Goal: Navigation & Orientation: Find specific page/section

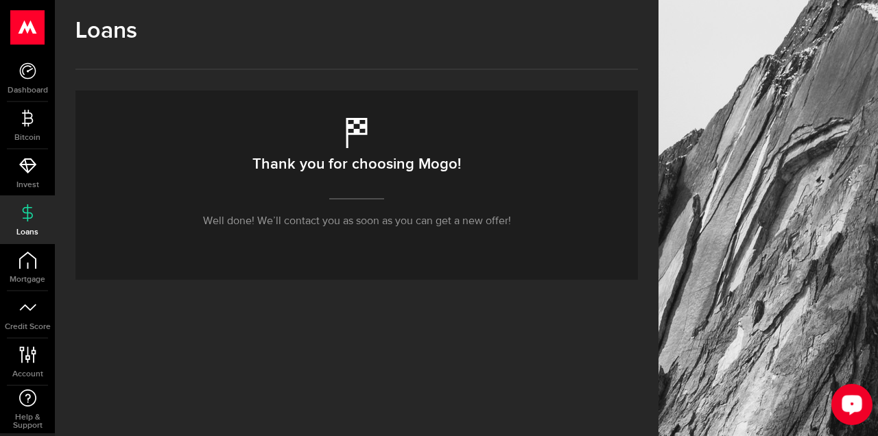
click at [854, 398] on div "Open LiveChat chat widget" at bounding box center [852, 404] width 23 height 23
click at [27, 178] on link "Invest" at bounding box center [27, 173] width 55 height 47
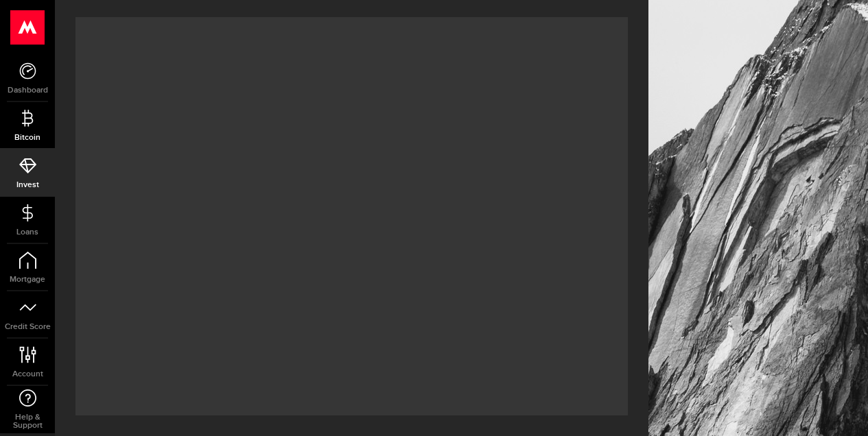
click at [23, 129] on link "Bitcoin" at bounding box center [27, 125] width 55 height 47
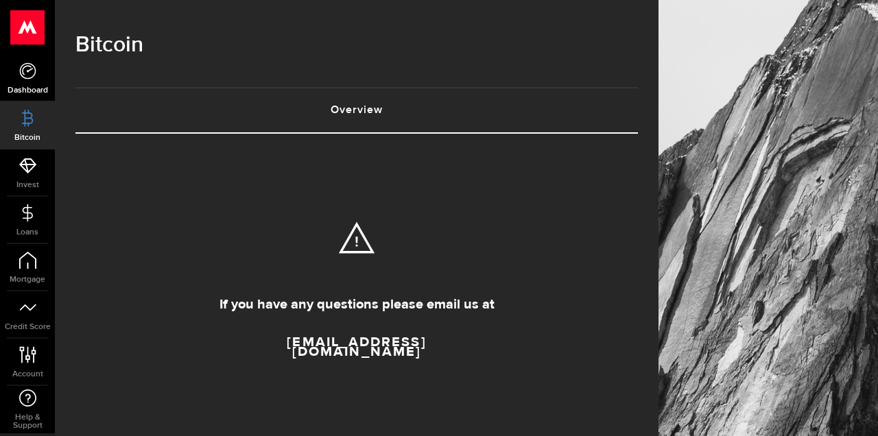
click at [24, 73] on icon at bounding box center [27, 70] width 17 height 17
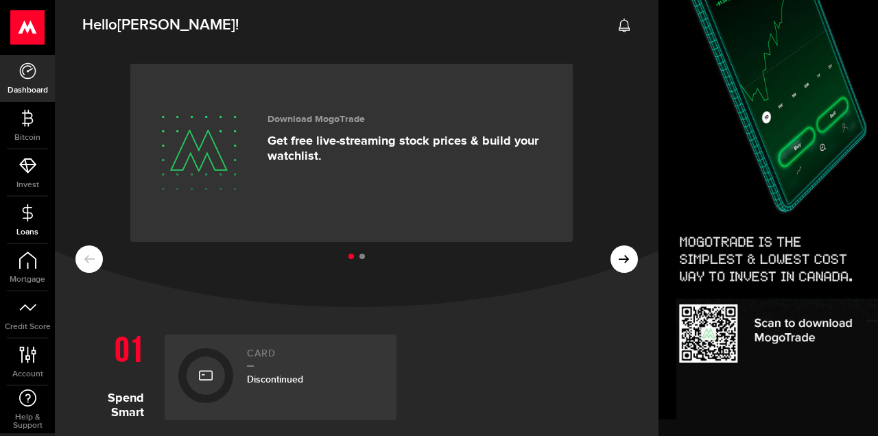
click at [24, 231] on span "Loans" at bounding box center [27, 233] width 55 height 8
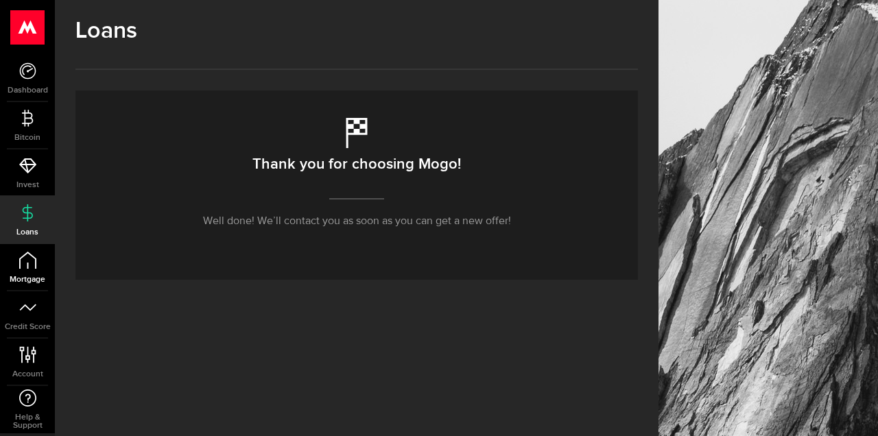
click at [19, 268] on icon at bounding box center [27, 260] width 17 height 17
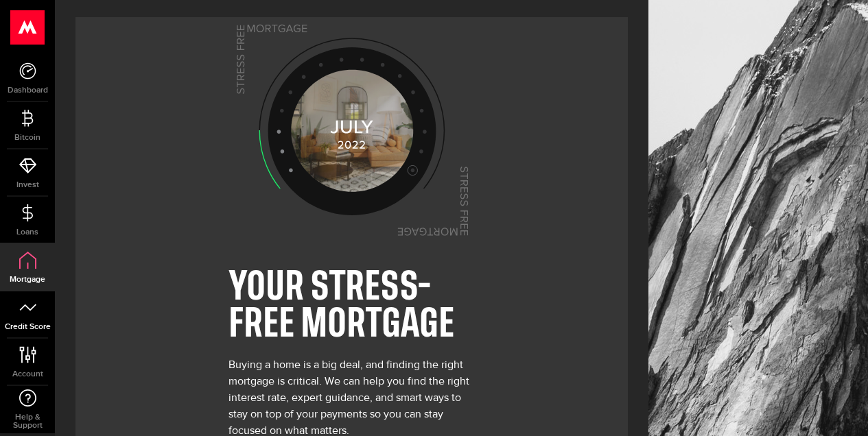
click at [37, 303] on link "Credit Score" at bounding box center [27, 315] width 55 height 47
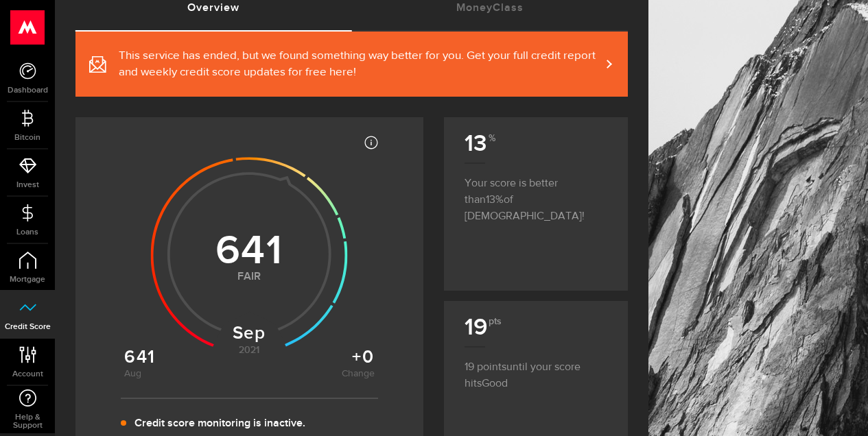
scroll to position [212, 0]
